Goal: Task Accomplishment & Management: Use online tool/utility

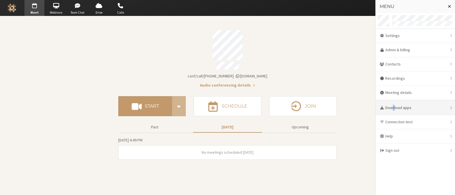
click at [395, 108] on div "Download apps" at bounding box center [415, 108] width 79 height 14
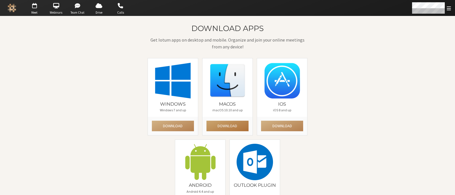
click at [236, 128] on button "Download" at bounding box center [228, 126] width 42 height 11
